Goal: Find specific page/section: Find specific page/section

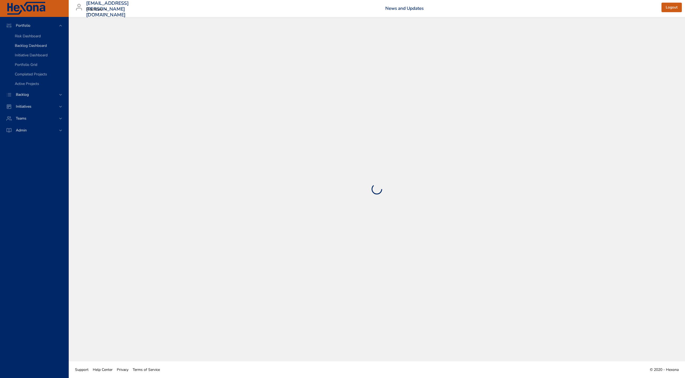
click at [30, 48] on span "Backlog Dashboard" at bounding box center [31, 45] width 32 height 5
select select "***"
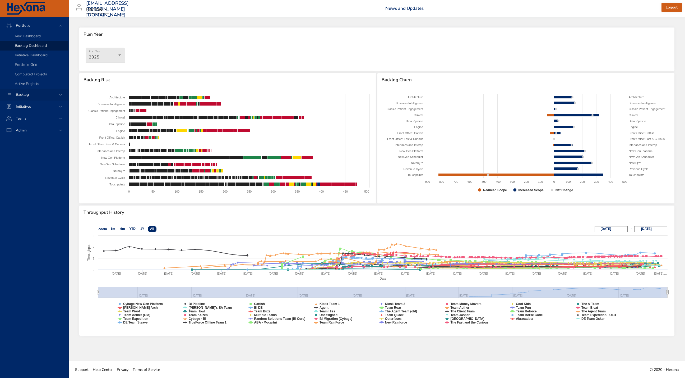
click at [27, 96] on span "Backlog" at bounding box center [22, 94] width 21 height 5
click at [30, 46] on span "Backlog Details" at bounding box center [27, 47] width 25 height 5
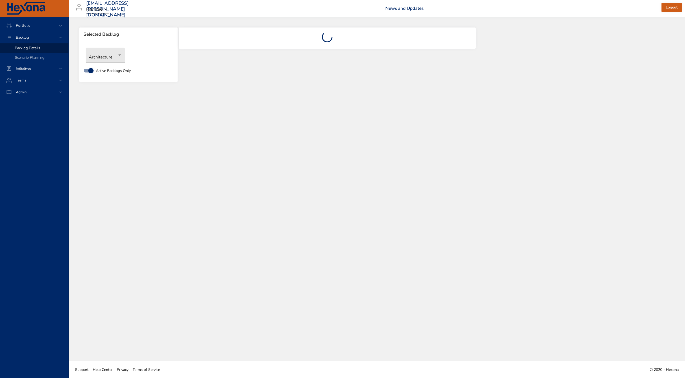
click at [107, 57] on body "Portfolio Backlog Backlog Details Scenario Planning Initiatives Teams Admin [EM…" at bounding box center [342, 189] width 685 height 378
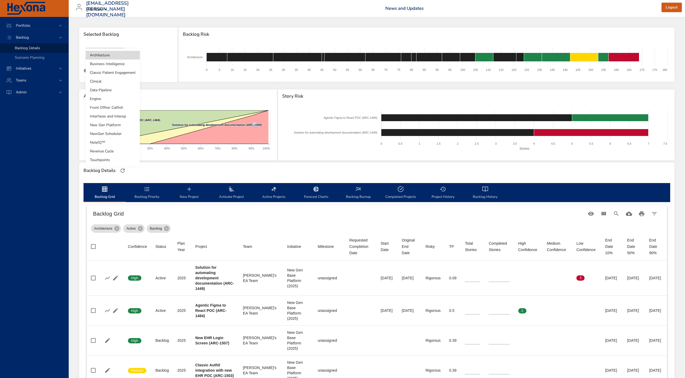
click at [111, 157] on li "Touchpoints" at bounding box center [113, 159] width 54 height 9
